Goal: Register for event/course

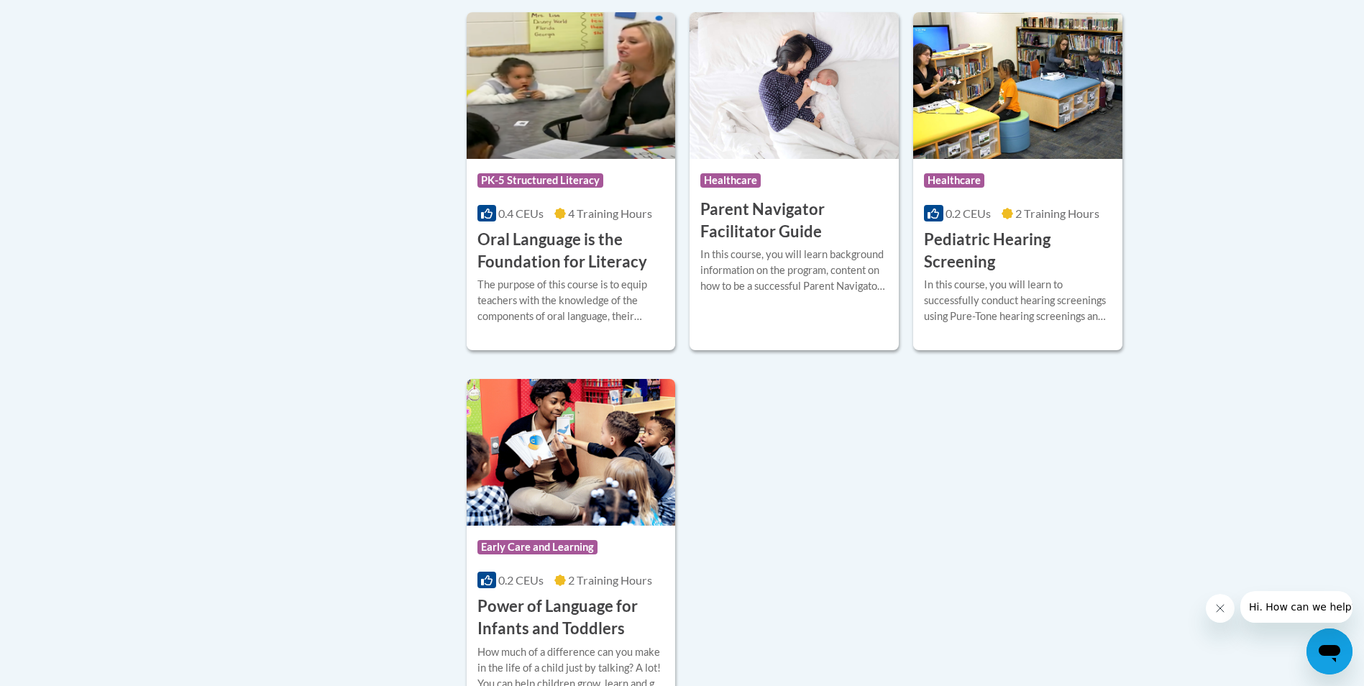
scroll to position [3379, 0]
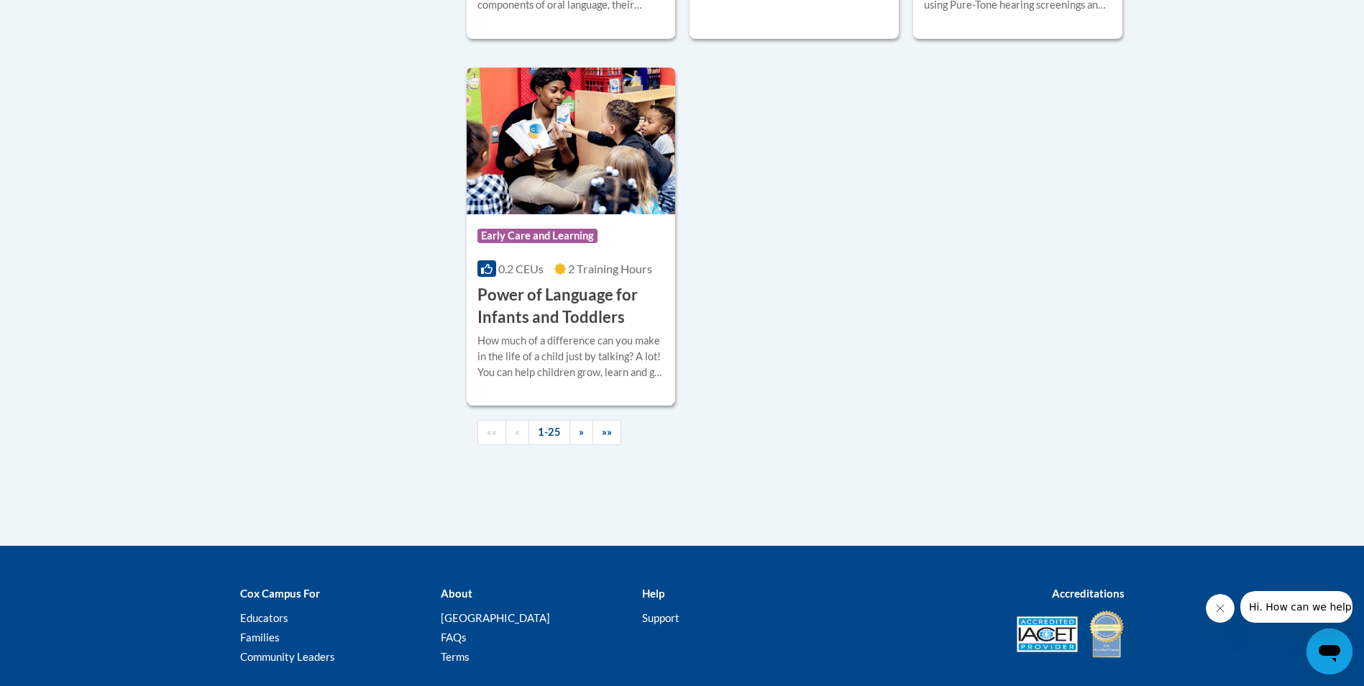
click at [551, 323] on h3 "Power of Language for Infants and Toddlers" at bounding box center [571, 306] width 188 height 45
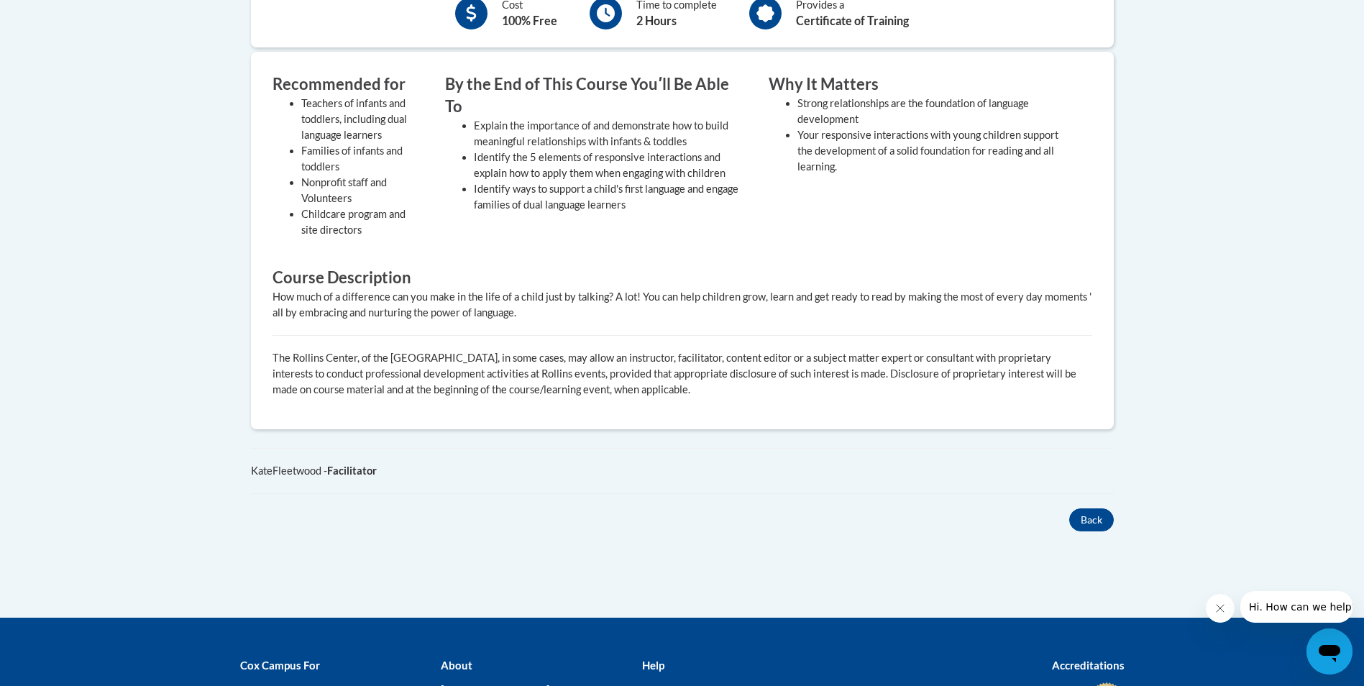
scroll to position [257, 0]
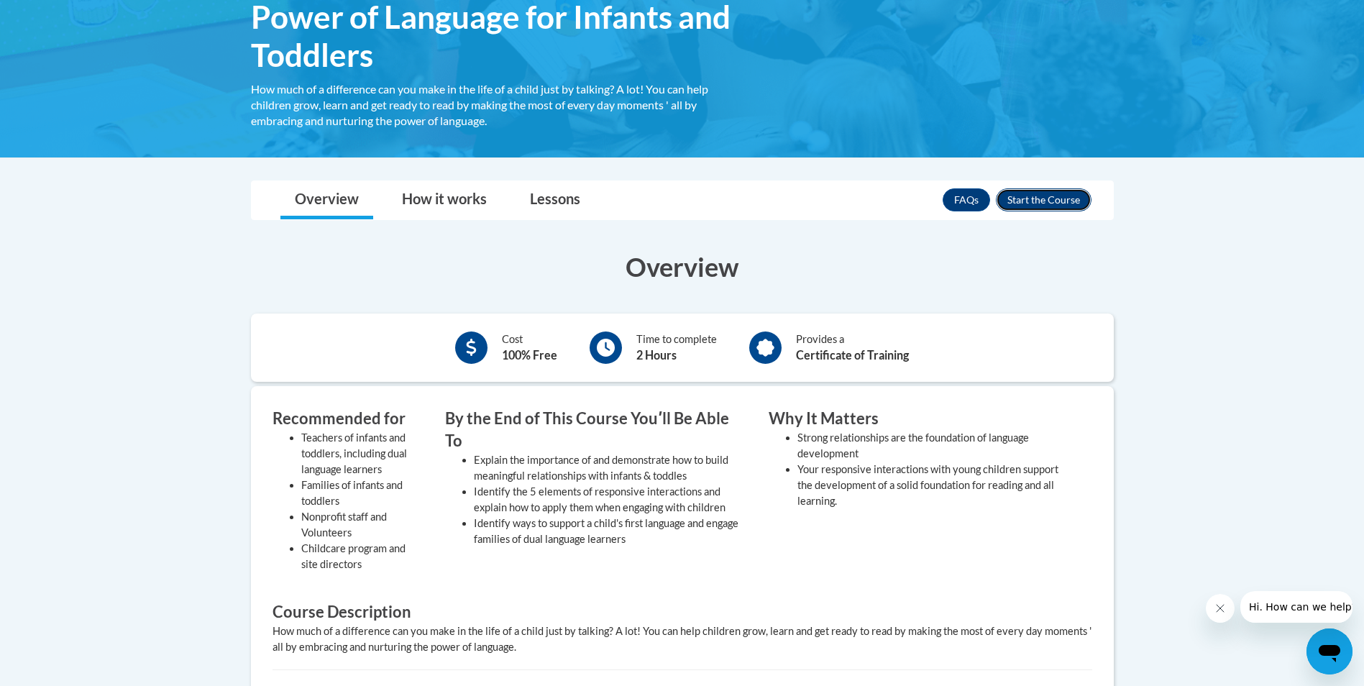
click at [1029, 199] on button "Enroll" at bounding box center [1044, 199] width 96 height 23
